Goal: Transaction & Acquisition: Purchase product/service

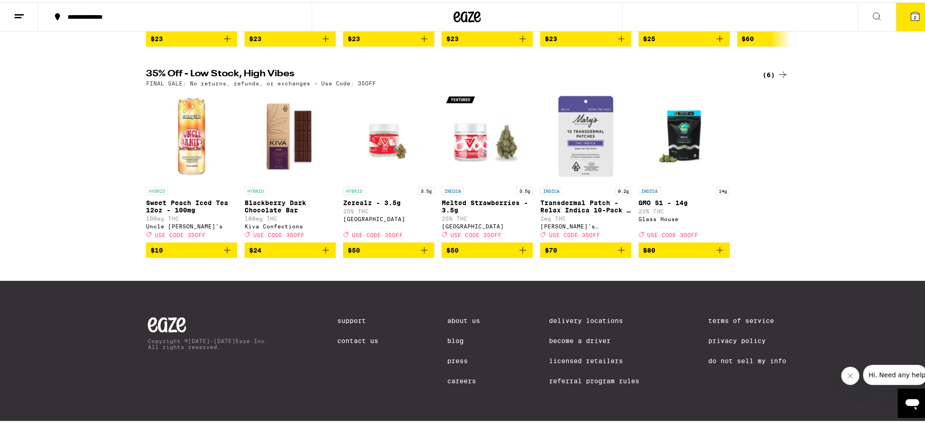
click at [778, 78] on icon at bounding box center [783, 72] width 11 height 11
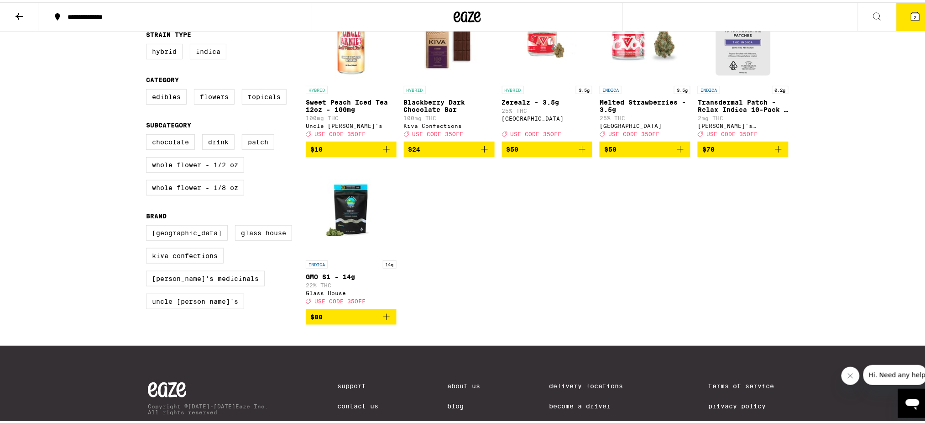
scroll to position [183, 0]
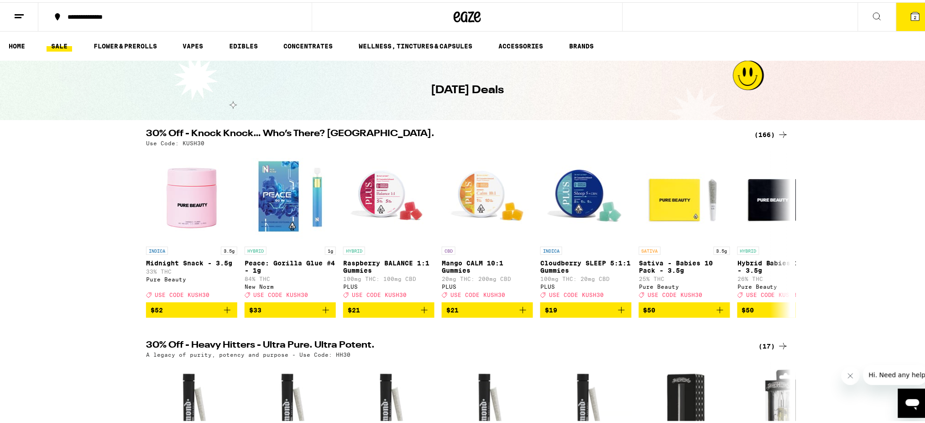
click at [766, 134] on div "(166)" at bounding box center [772, 132] width 34 height 11
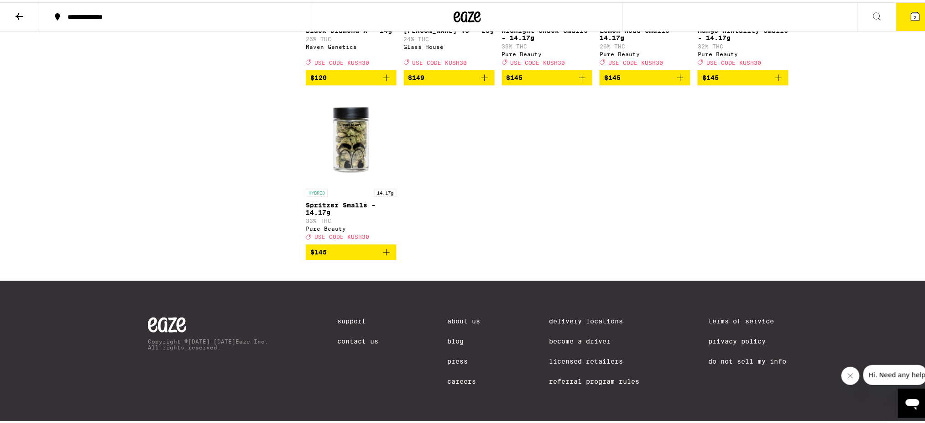
scroll to position [5963, 0]
